Goal: Navigation & Orientation: Find specific page/section

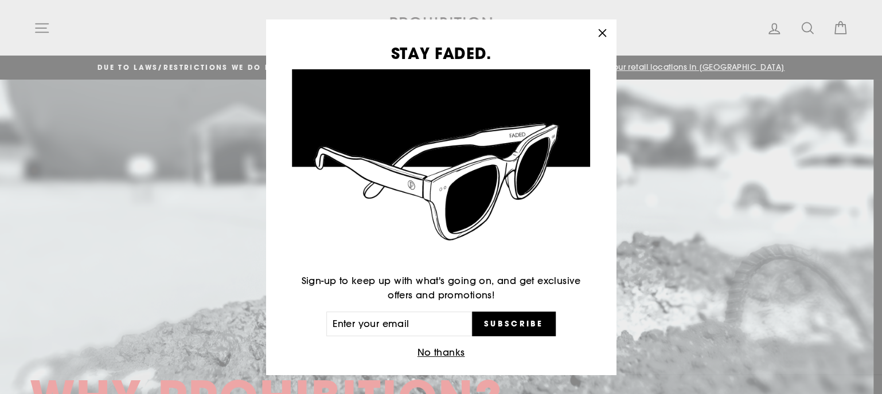
click at [605, 32] on icon "button" at bounding box center [602, 33] width 7 height 7
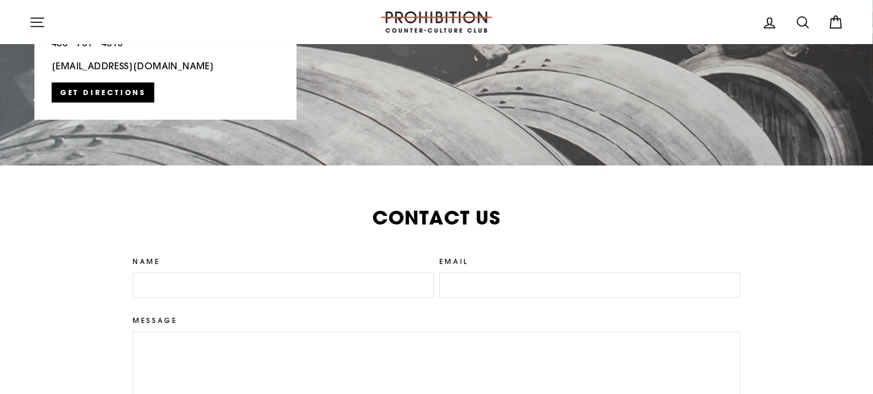
scroll to position [3009, 0]
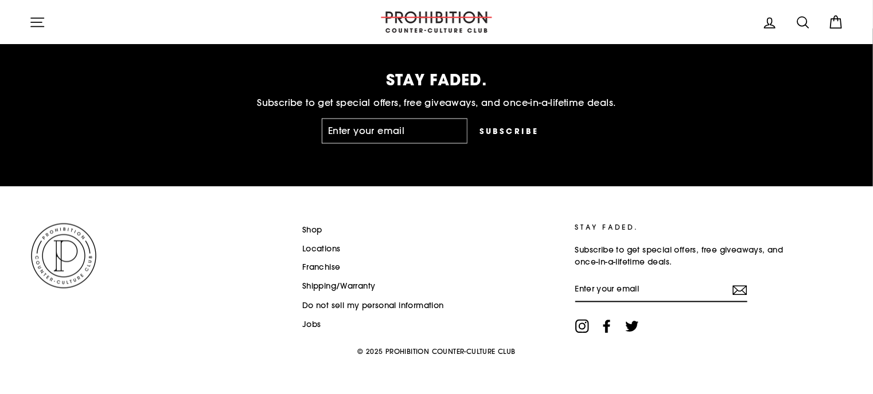
click at [306, 232] on link "Shop" at bounding box center [312, 230] width 20 height 17
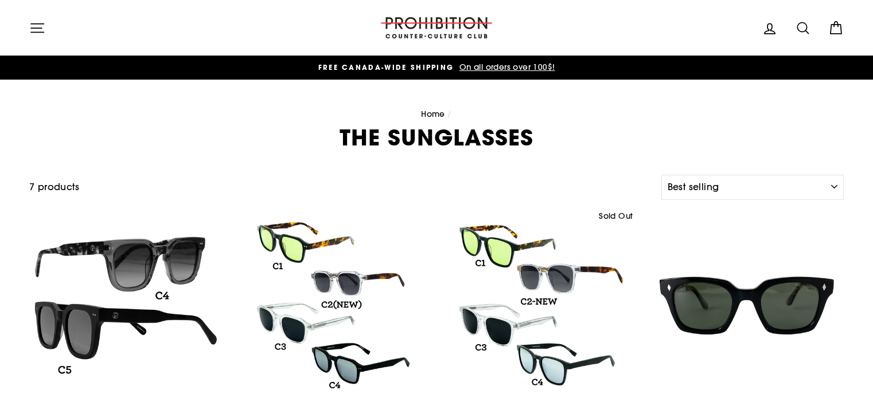
select select "best-selling"
click at [826, 190] on select "Sort Featured Best selling Alphabetically, A-Z Alphabetically, Z-A Price, low t…" at bounding box center [752, 187] width 182 height 25
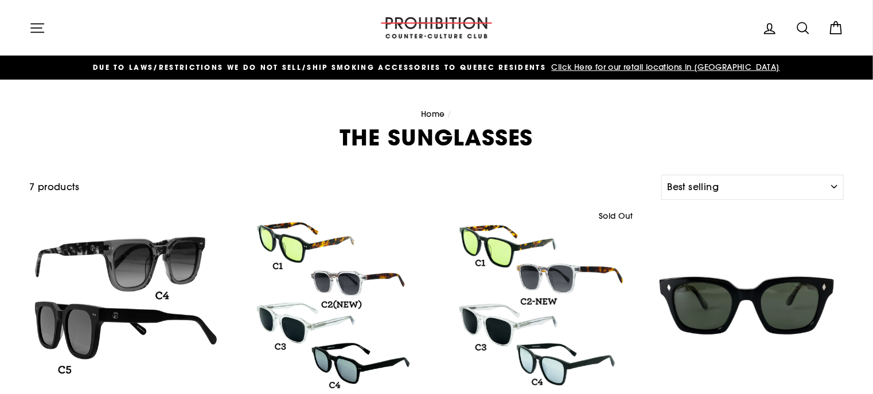
click at [136, 132] on h1 "THE SUNGLASSES" at bounding box center [436, 138] width 814 height 22
click at [30, 26] on icon "button" at bounding box center [37, 28] width 16 height 16
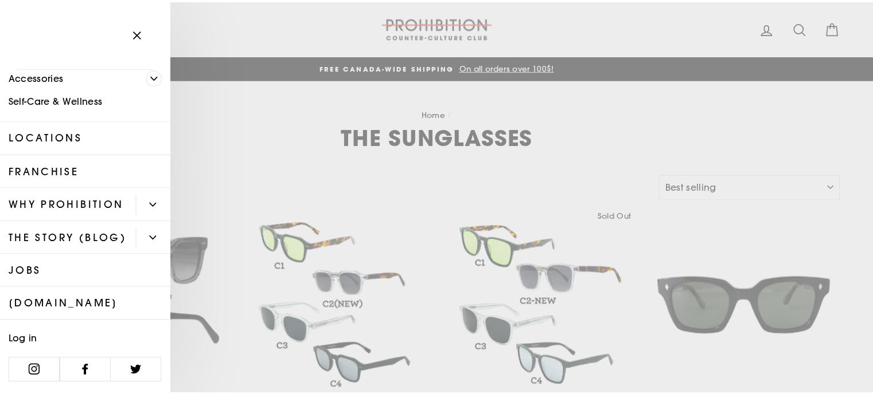
scroll to position [8, 0]
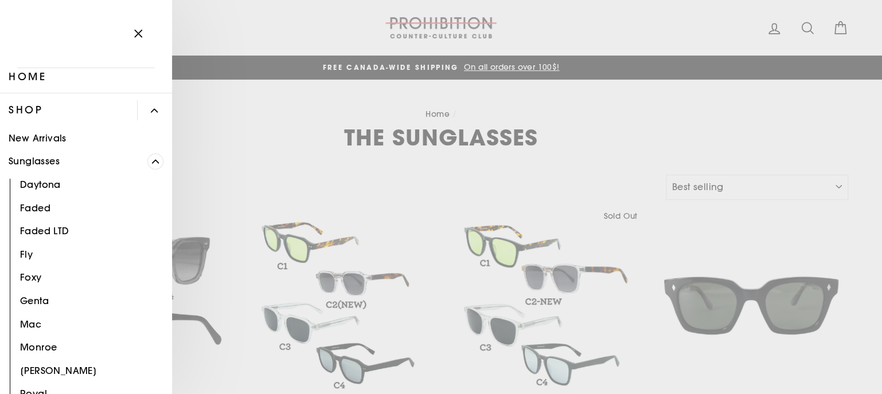
click at [136, 32] on icon "button" at bounding box center [138, 33] width 7 height 7
